Goal: Check status: Check status

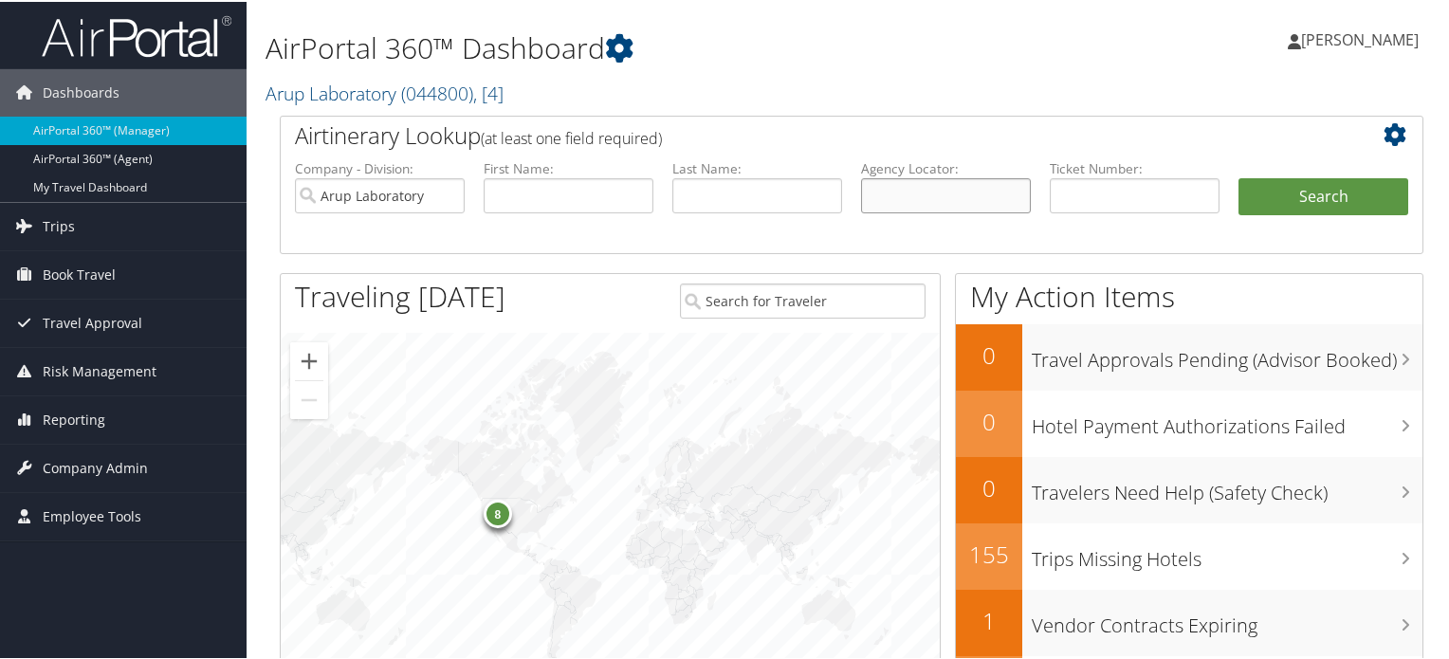
click at [898, 190] on input "text" at bounding box center [946, 193] width 170 height 35
paste input "DBDTWJ"
type input "DBDTWJ"
click at [1297, 204] on button "Search" at bounding box center [1324, 195] width 170 height 38
